Goal: Check status: Check status

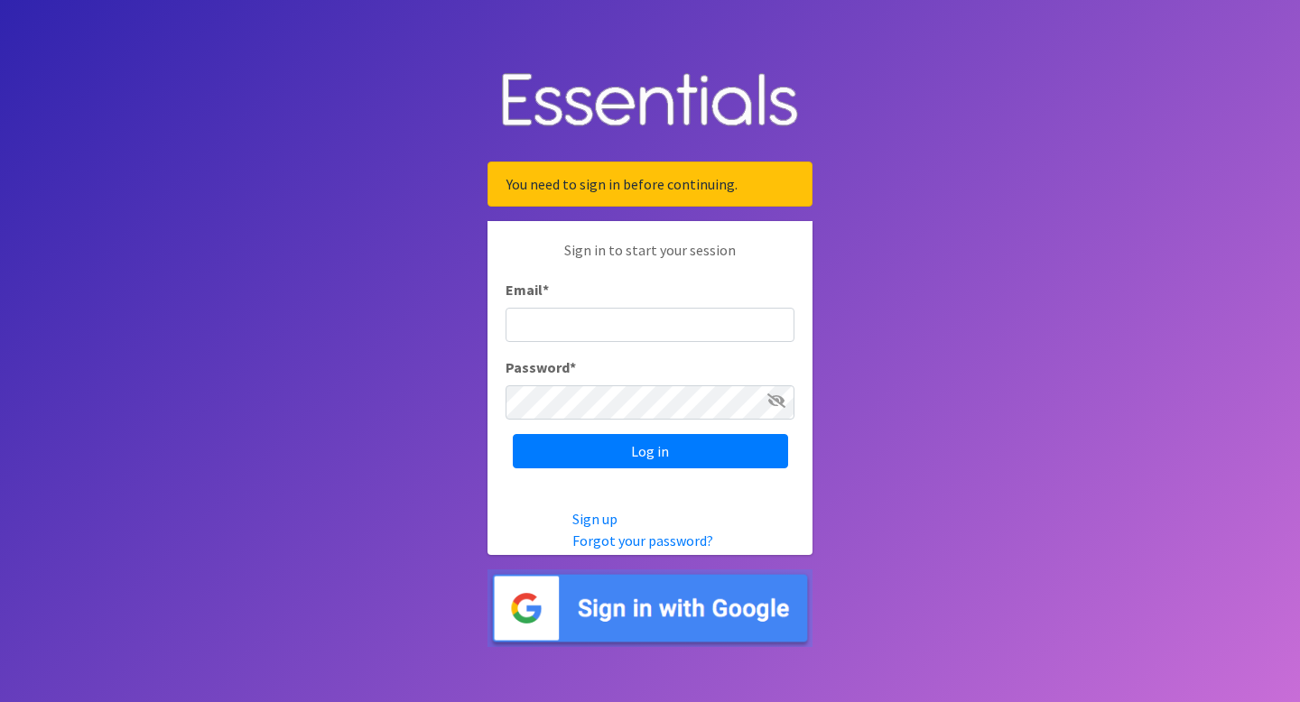
click at [604, 328] on input "Email *" at bounding box center [650, 325] width 289 height 34
type input "[EMAIL_ADDRESS][DOMAIN_NAME]"
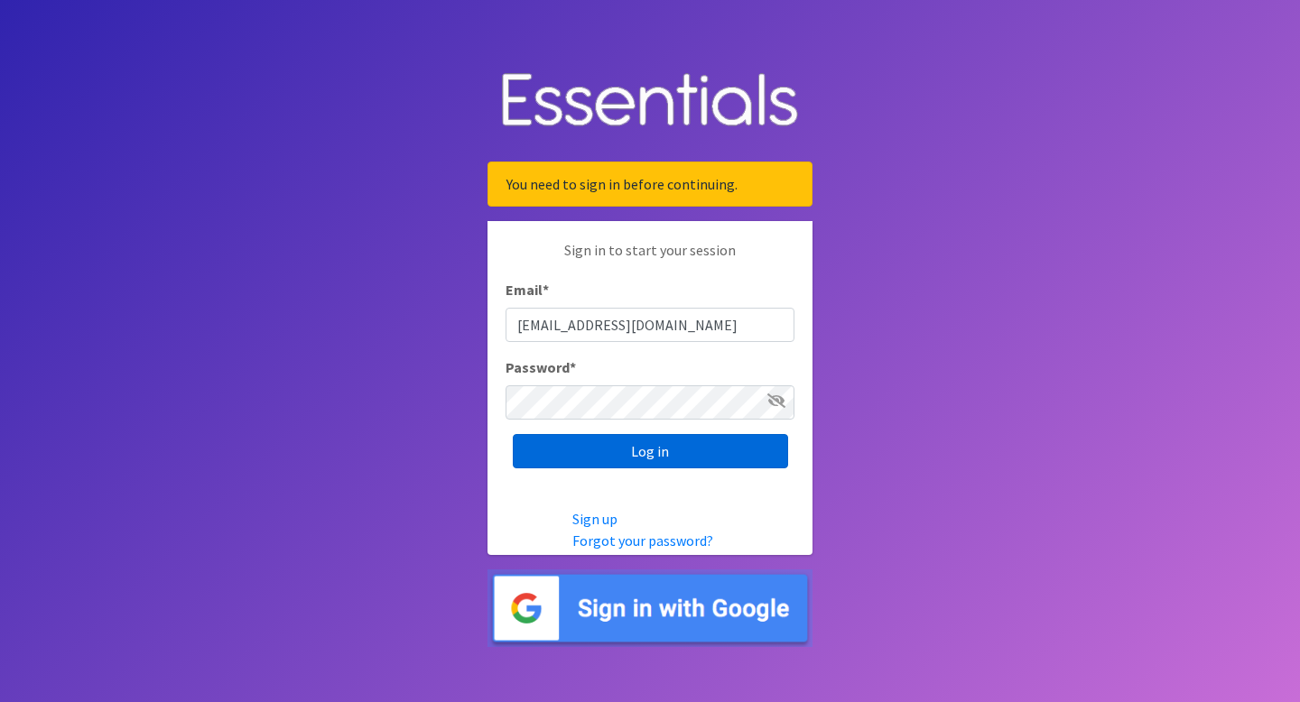
click at [609, 457] on input "Log in" at bounding box center [650, 451] width 275 height 34
click at [615, 449] on input "Log in" at bounding box center [650, 451] width 275 height 34
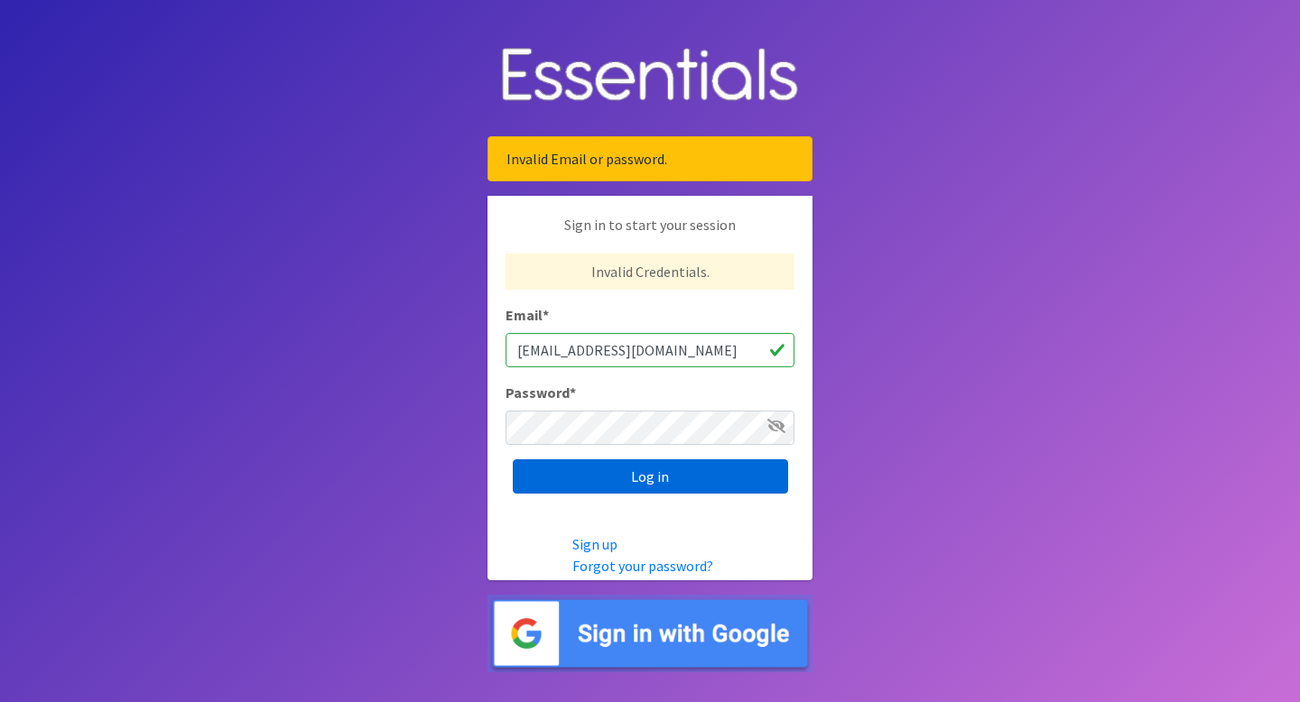
click at [586, 474] on input "Log in" at bounding box center [650, 477] width 275 height 34
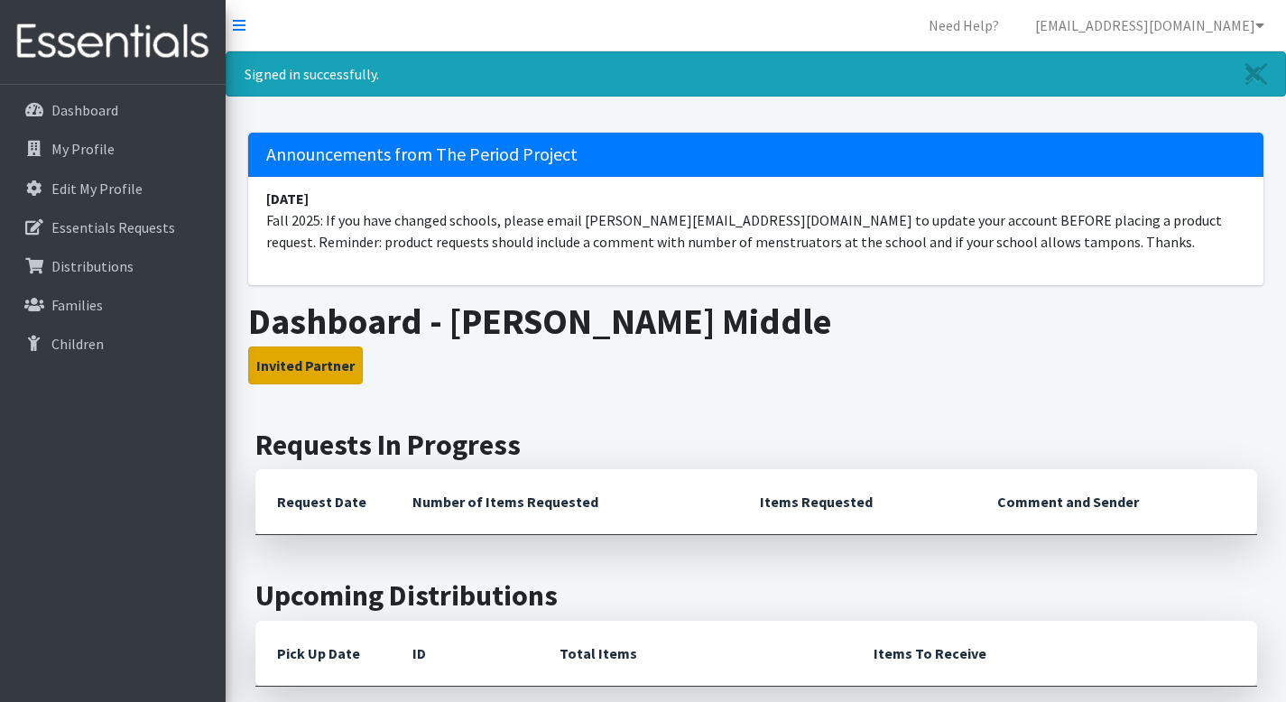
click at [337, 364] on button "Invited Partner" at bounding box center [305, 366] width 115 height 38
click at [320, 506] on th "Request Date" at bounding box center [322, 502] width 135 height 66
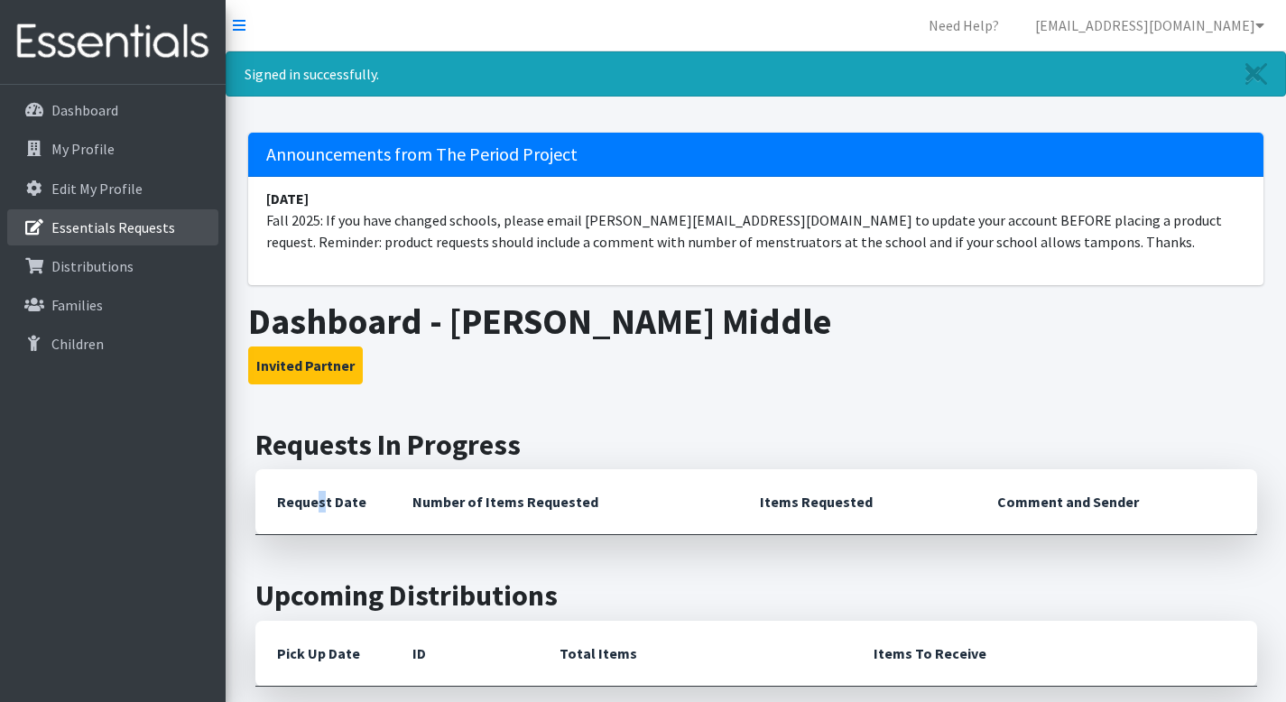
click at [79, 224] on p "Essentials Requests" at bounding box center [113, 227] width 124 height 18
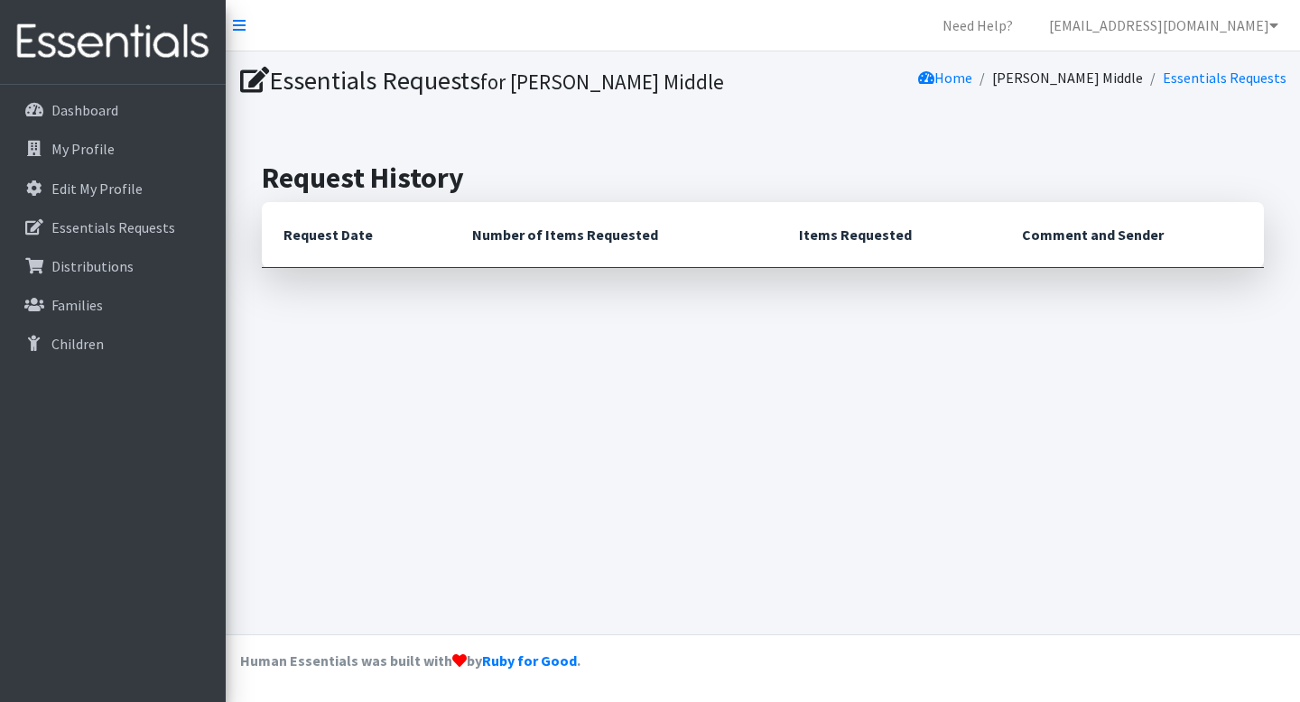
click at [326, 239] on th "Request Date" at bounding box center [356, 235] width 189 height 66
click at [261, 79] on icon at bounding box center [254, 81] width 29 height 26
click at [350, 88] on h1 "Essentials Requests for Carver Middle" at bounding box center [498, 81] width 516 height 32
click at [358, 88] on h1 "Essentials Requests for Carver Middle" at bounding box center [498, 81] width 516 height 32
click at [359, 87] on h1 "Essentials Requests for Carver Middle" at bounding box center [498, 81] width 516 height 32
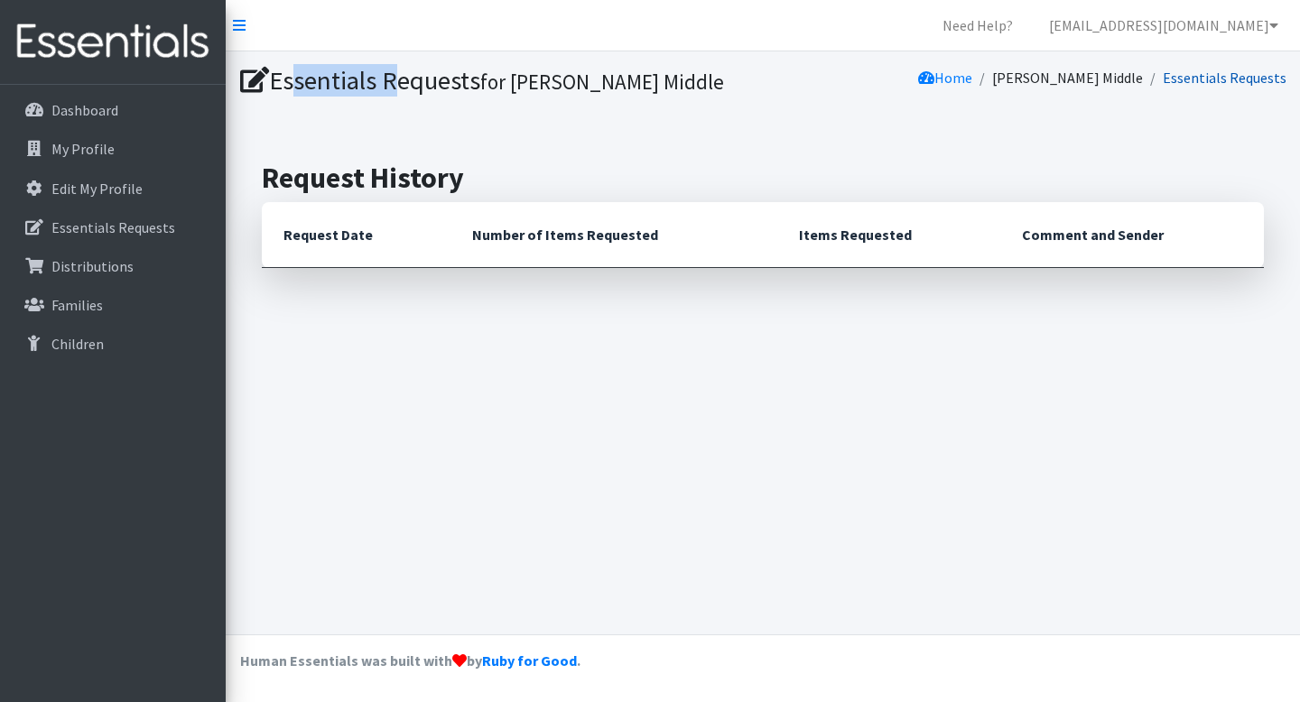
click at [1201, 78] on link "Essentials Requests" at bounding box center [1225, 78] width 124 height 18
click at [1202, 78] on link "Essentials Requests" at bounding box center [1225, 78] width 124 height 18
drag, startPoint x: 355, startPoint y: 236, endPoint x: 417, endPoint y: 237, distance: 62.3
click at [356, 236] on th "Request Date" at bounding box center [356, 235] width 189 height 66
drag, startPoint x: 567, startPoint y: 236, endPoint x: 629, endPoint y: 243, distance: 62.7
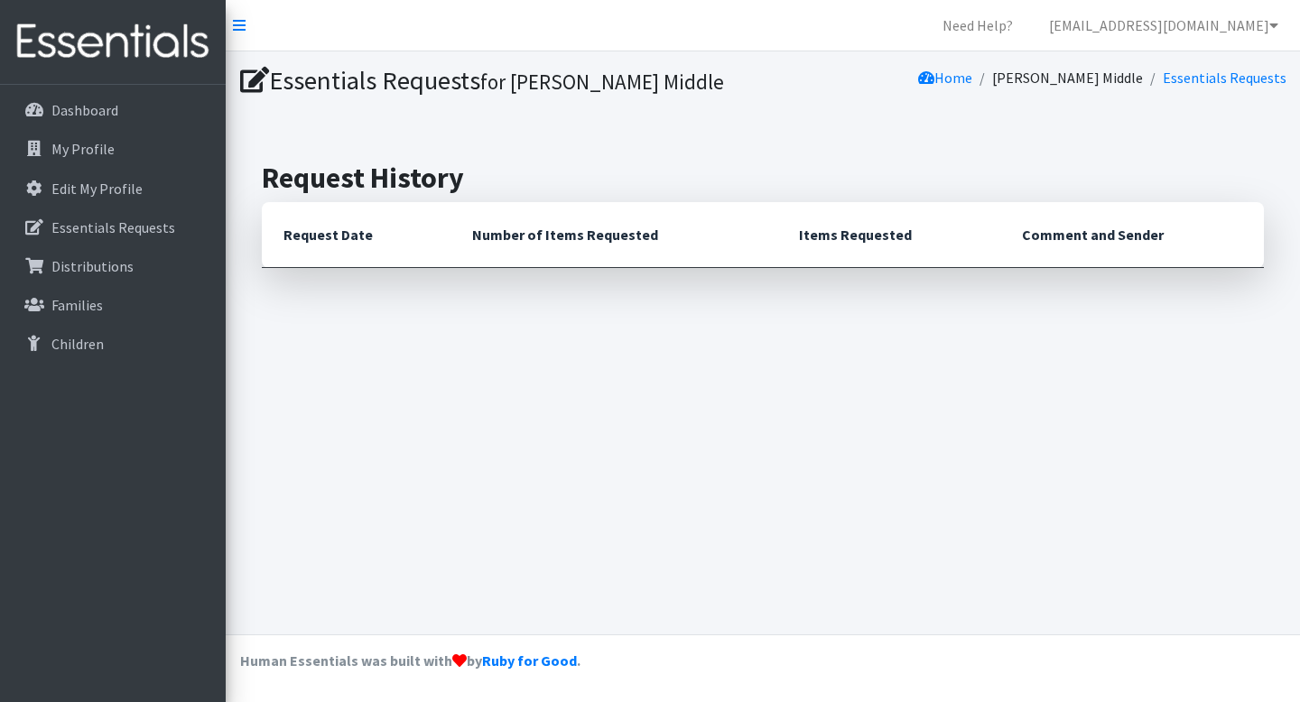
click at [570, 236] on th "Number of Items Requested" at bounding box center [613, 235] width 327 height 66
drag, startPoint x: 822, startPoint y: 250, endPoint x: 809, endPoint y: 249, distance: 13.6
click at [822, 250] on th "Items Requested" at bounding box center [888, 235] width 223 height 66
click at [68, 227] on p "Essentials Requests" at bounding box center [113, 227] width 124 height 18
click at [70, 226] on p "Essentials Requests" at bounding box center [113, 227] width 124 height 18
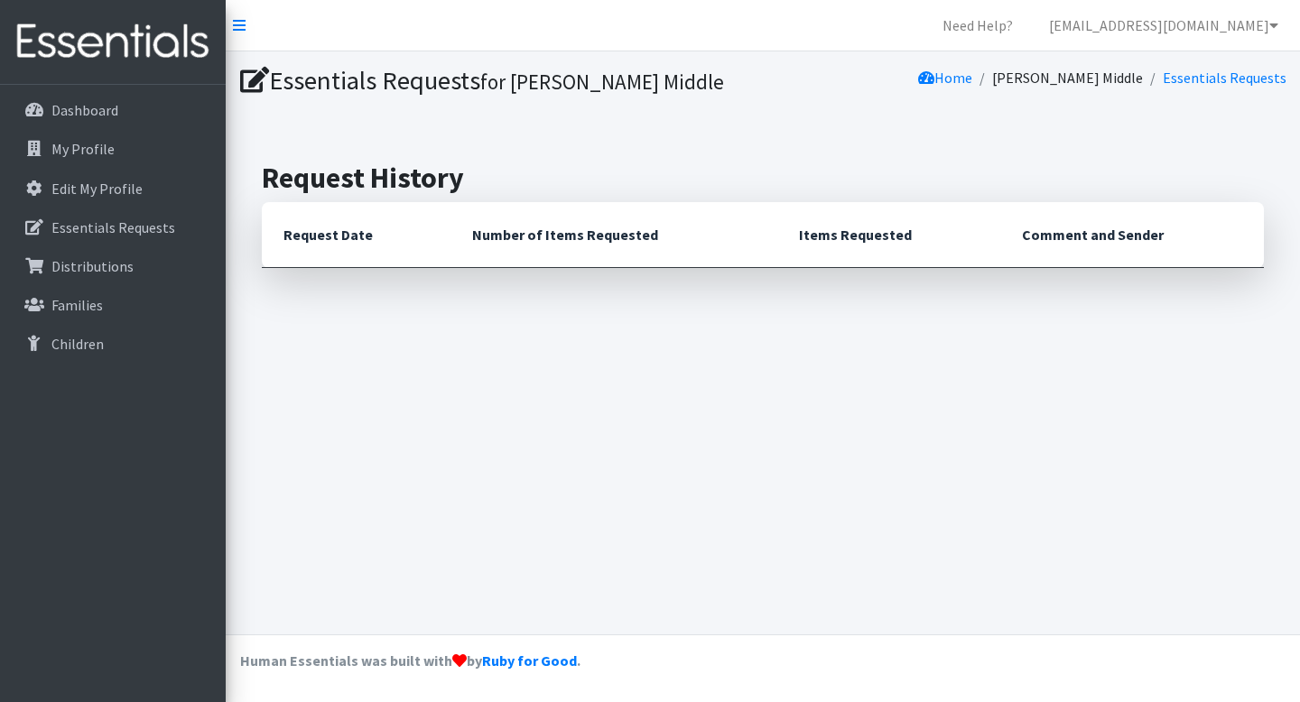
click at [310, 237] on th "Request Date" at bounding box center [356, 235] width 189 height 66
click at [250, 81] on icon at bounding box center [254, 81] width 29 height 26
click at [1190, 73] on link "Essentials Requests" at bounding box center [1225, 78] width 124 height 18
click at [1108, 75] on link "[PERSON_NAME] Middle" at bounding box center [1067, 78] width 151 height 18
click at [883, 236] on th "Items Requested" at bounding box center [888, 235] width 223 height 66
